Goal: Transaction & Acquisition: Obtain resource

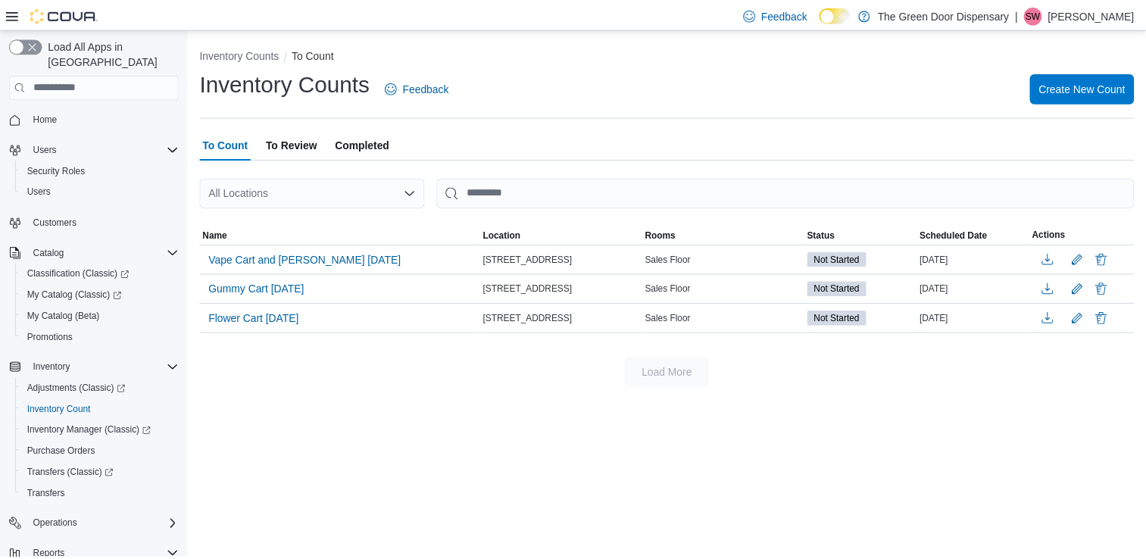
scroll to position [165, 0]
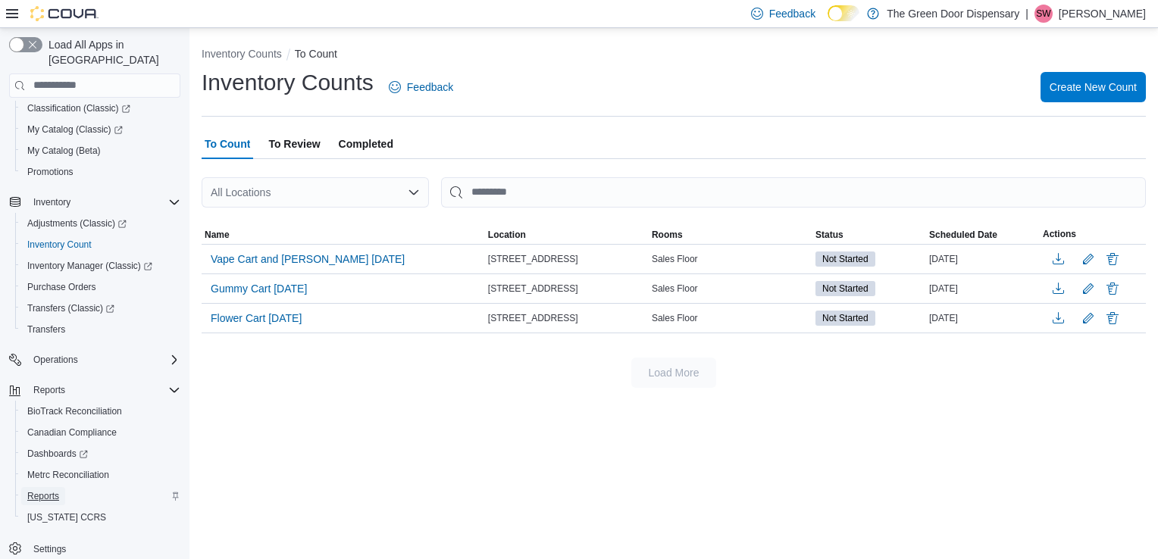
click at [53, 490] on span "Reports" at bounding box center [43, 496] width 32 height 12
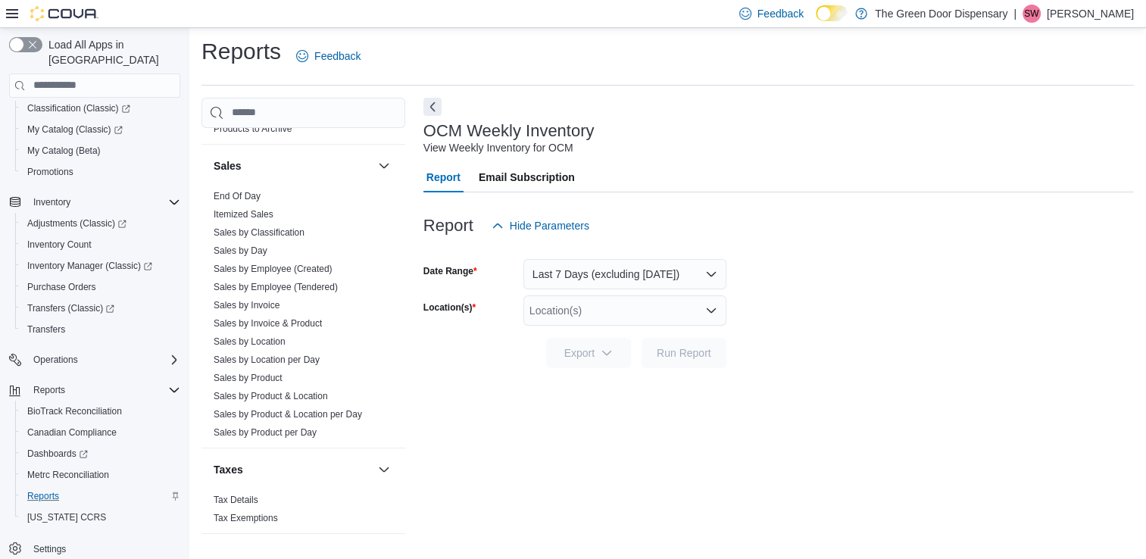
scroll to position [985, 0]
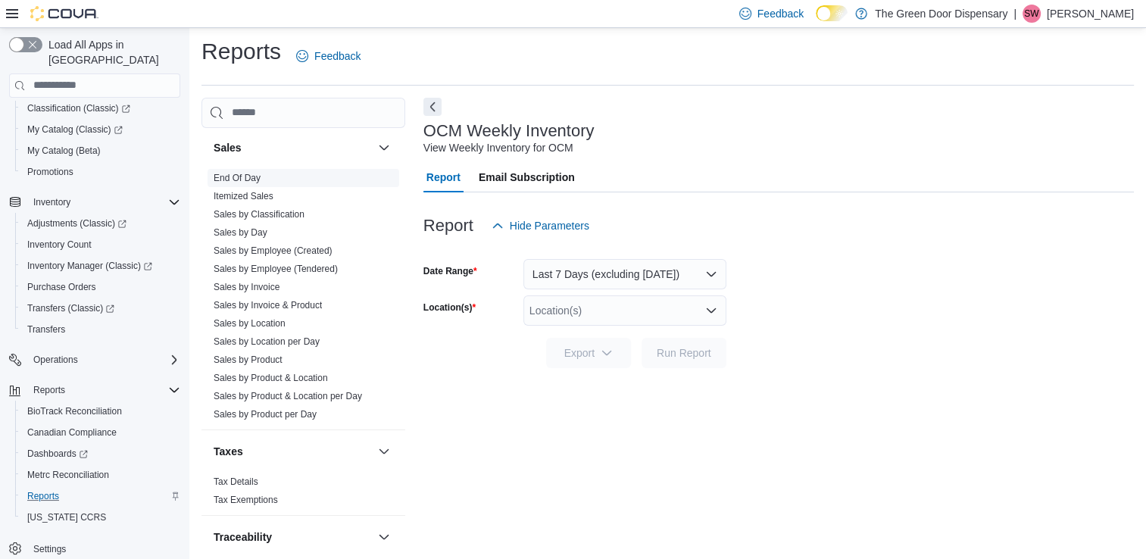
click at [236, 177] on link "End Of Day" at bounding box center [237, 178] width 47 height 11
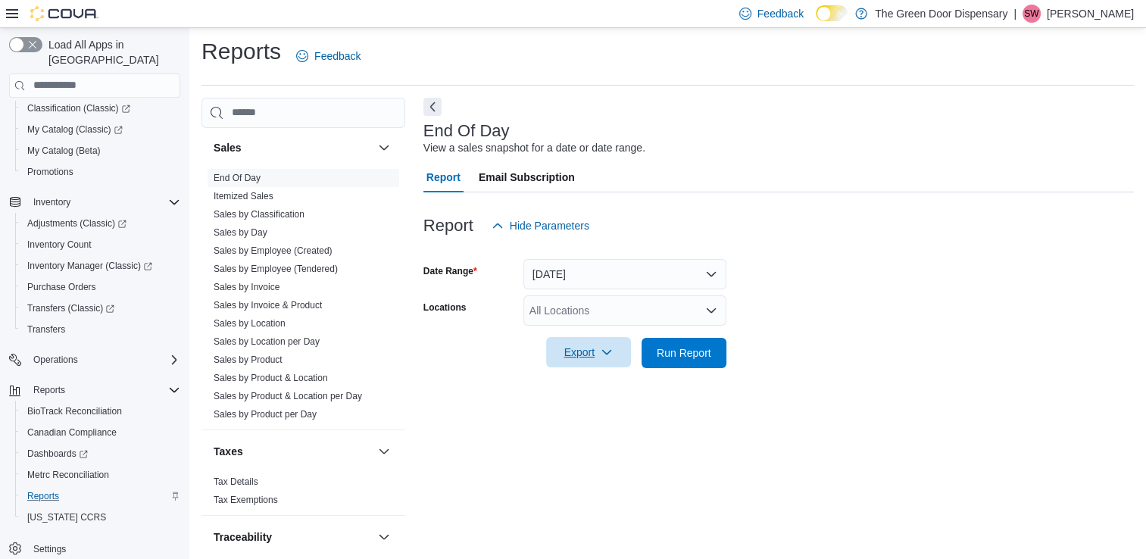
click at [612, 351] on icon "button" at bounding box center [607, 352] width 12 height 12
click at [606, 408] on span "Export to Pdf" at bounding box center [591, 414] width 68 height 12
